Goal: Find specific page/section: Find specific page/section

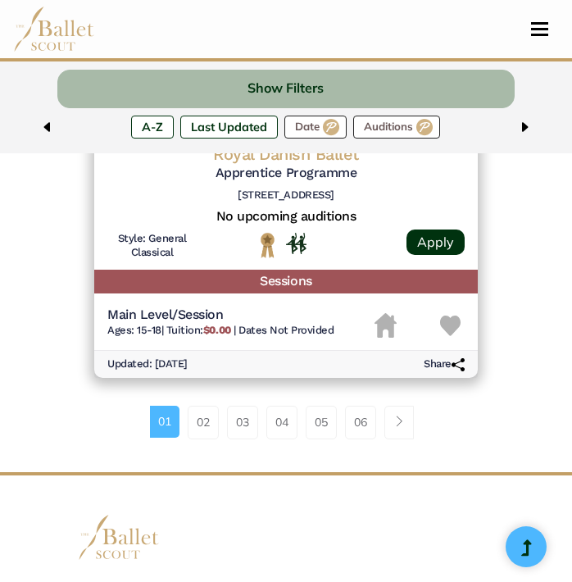
scroll to position [4210, 0]
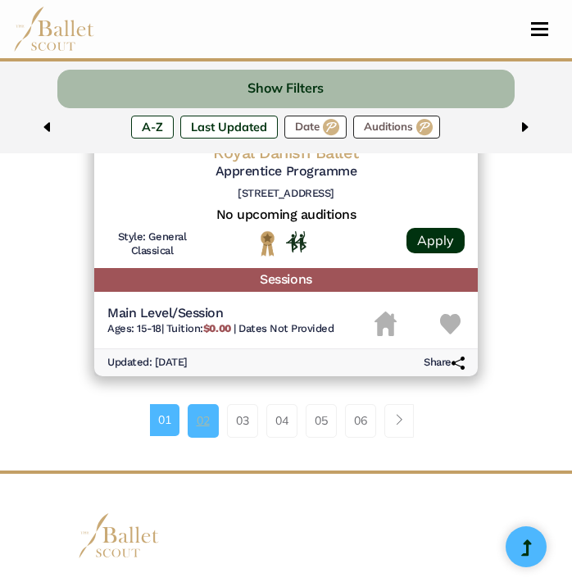
click at [207, 435] on link "02" at bounding box center [203, 420] width 31 height 33
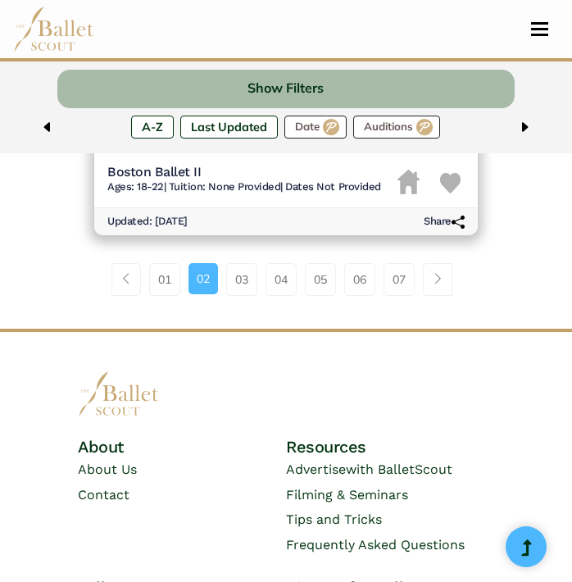
scroll to position [4492, 0]
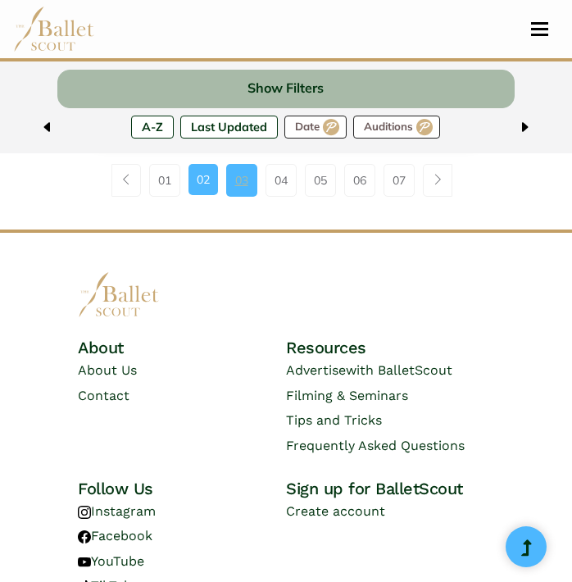
click at [235, 191] on link "03" at bounding box center [241, 180] width 31 height 33
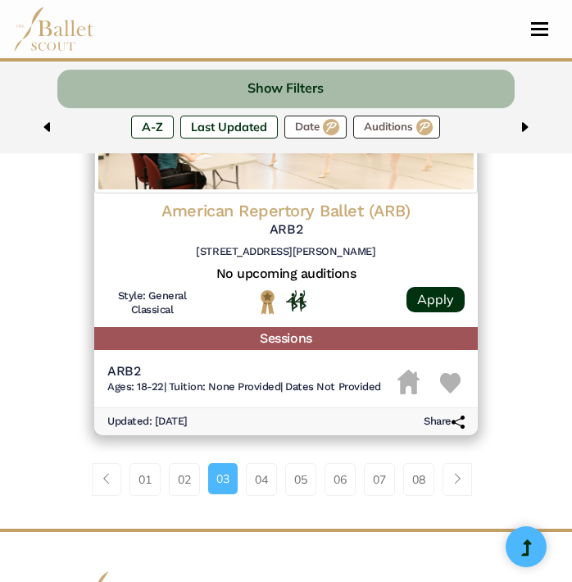
scroll to position [4222, 0]
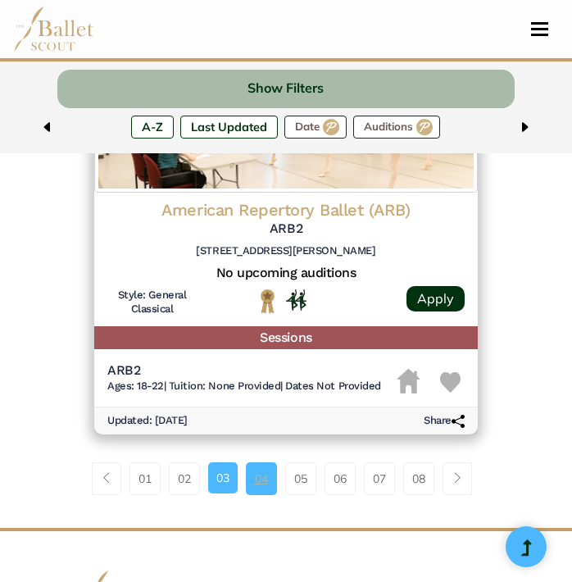
click at [253, 485] on link "04" at bounding box center [261, 479] width 31 height 33
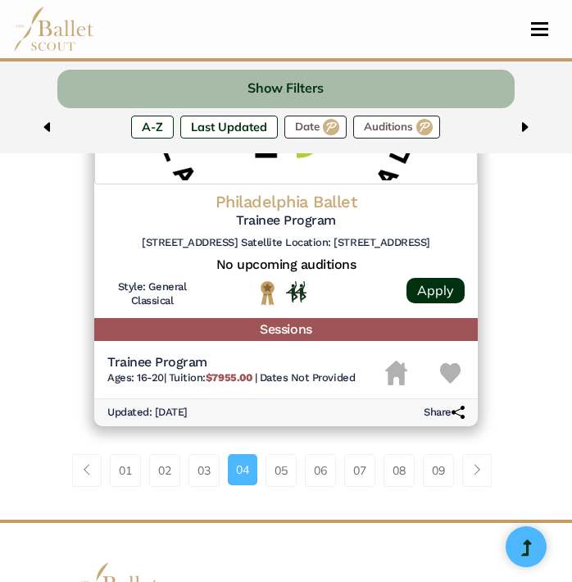
scroll to position [4245, 0]
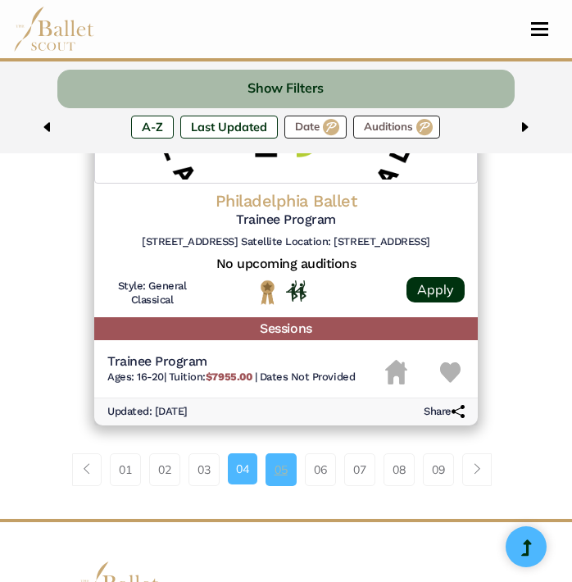
click at [281, 476] on link "05" at bounding box center [281, 470] width 31 height 33
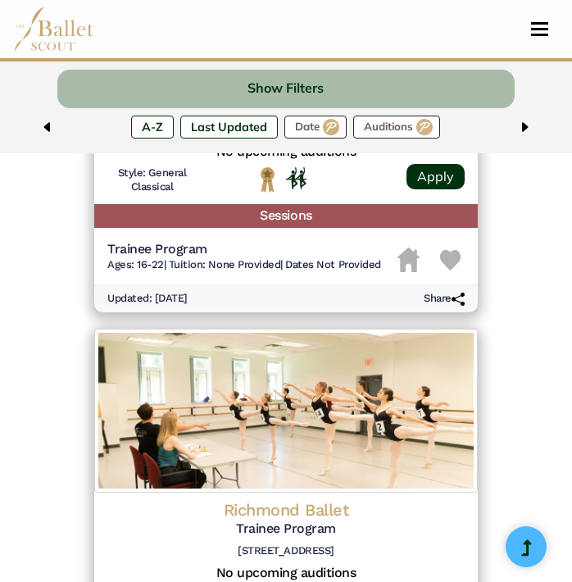
scroll to position [1411, 0]
